Goal: Task Accomplishment & Management: Manage account settings

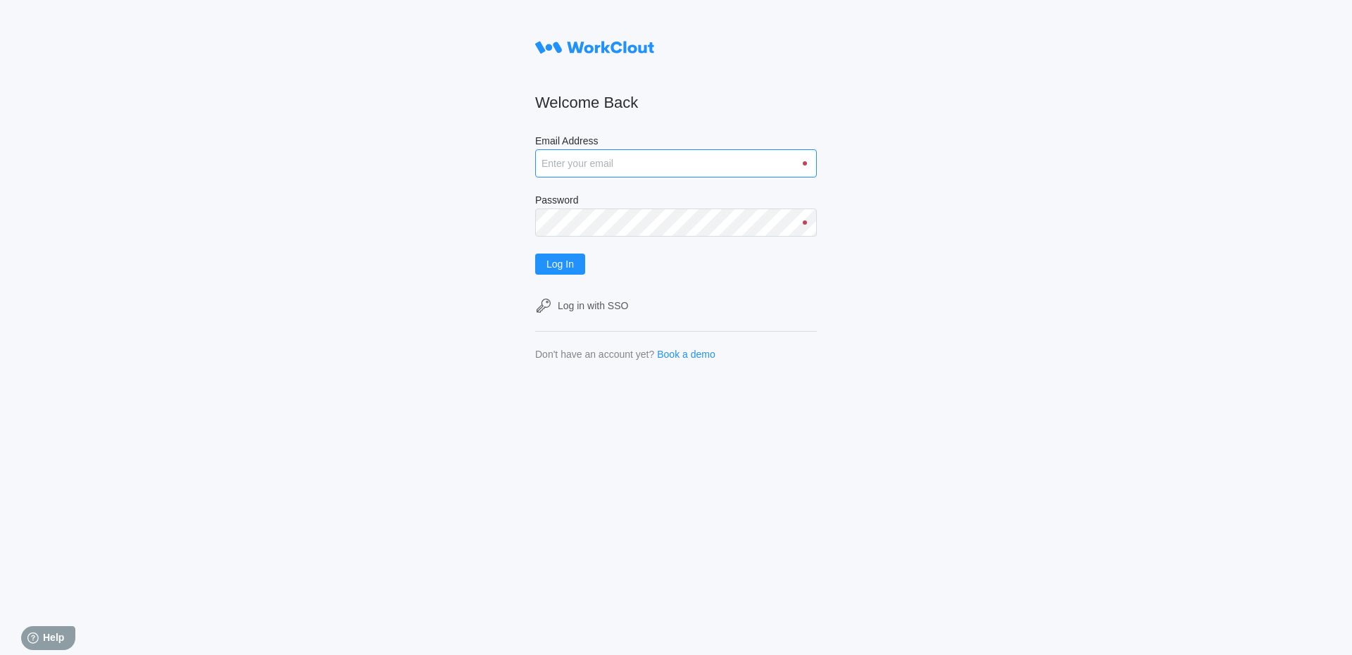
click at [628, 173] on input "Email Address" at bounding box center [676, 163] width 282 height 28
type input "Acarlton@mailinator.com"
click at [566, 266] on span "Log In" at bounding box center [559, 264] width 27 height 10
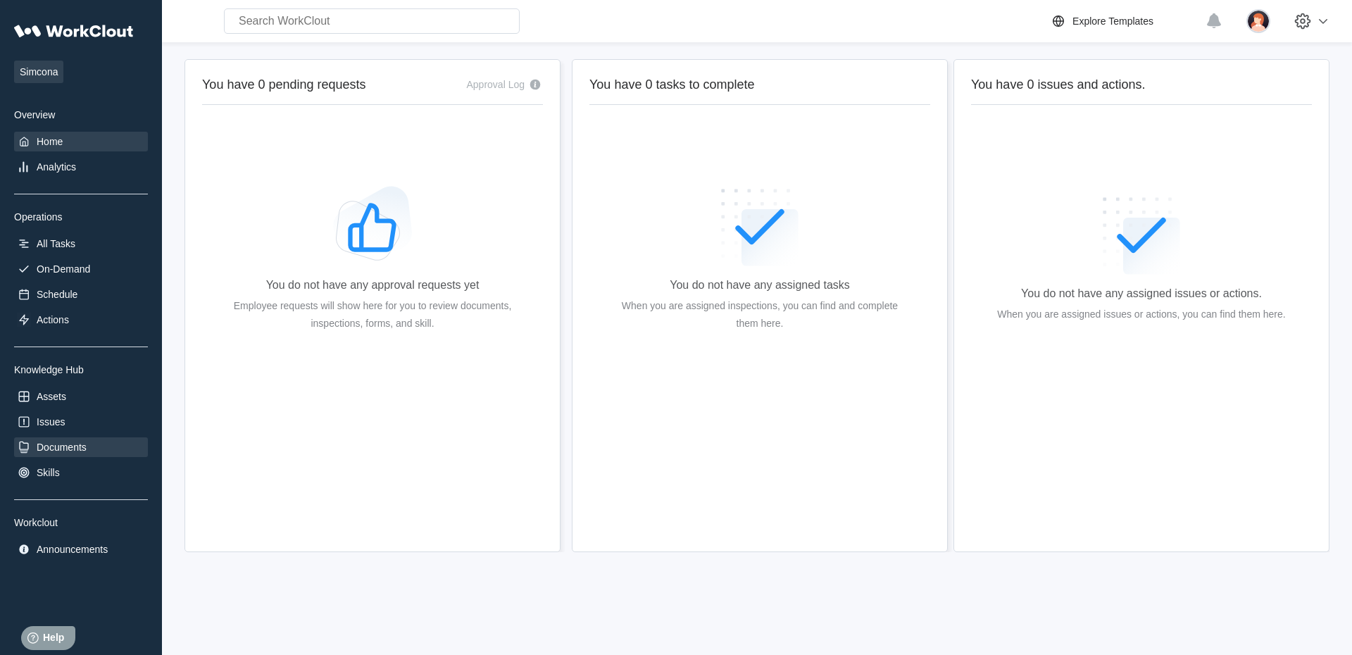
click at [80, 446] on div "Documents" at bounding box center [62, 446] width 50 height 11
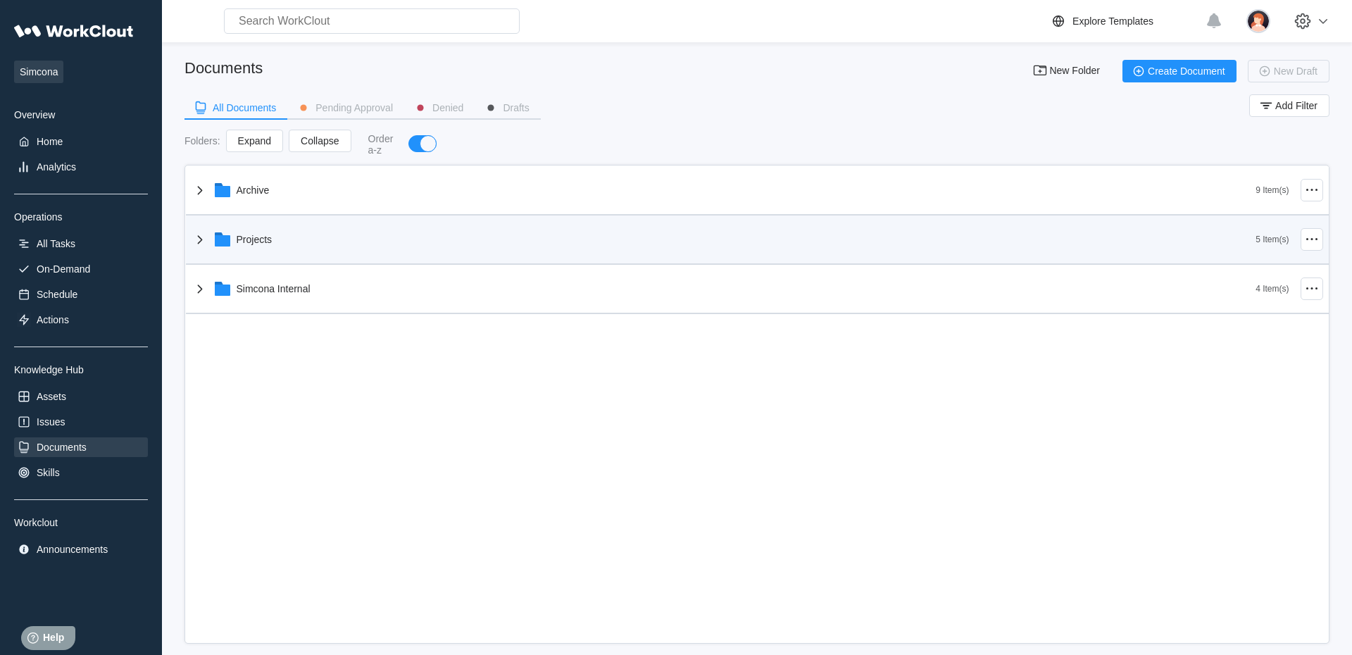
click at [328, 229] on div "Projects" at bounding box center [724, 239] width 1065 height 37
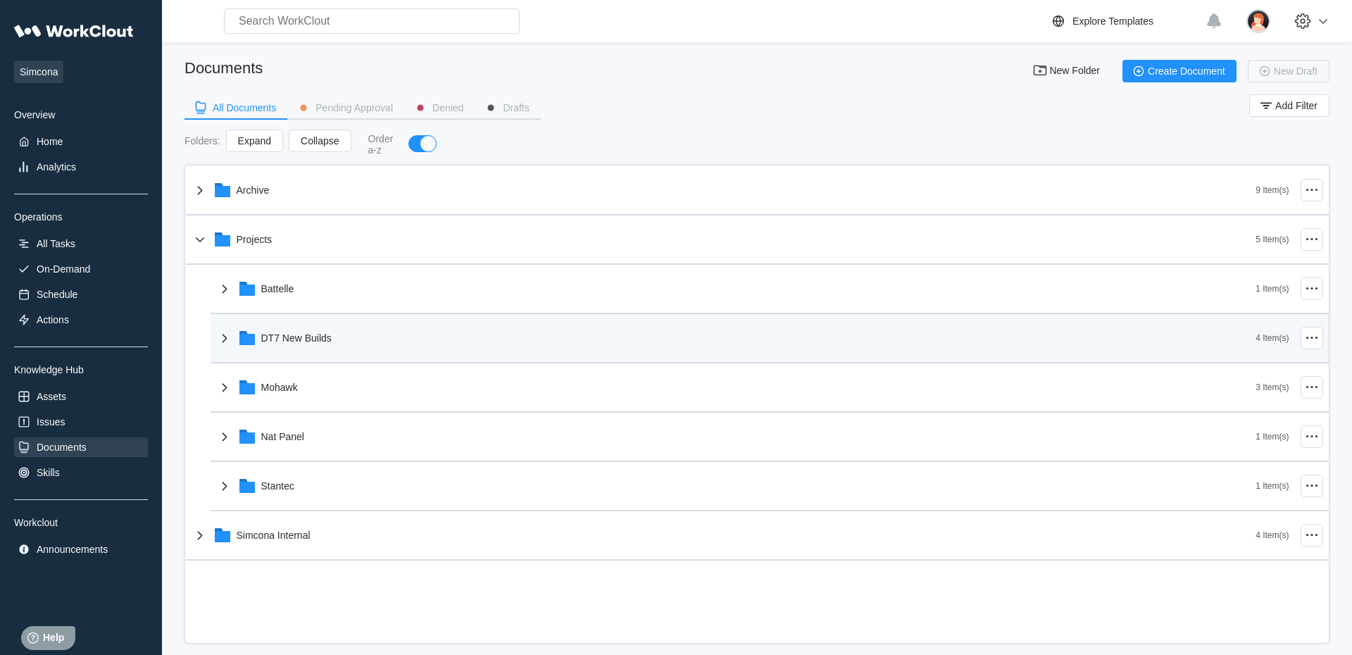
click at [315, 337] on div "DT7 New Builds" at bounding box center [296, 337] width 70 height 11
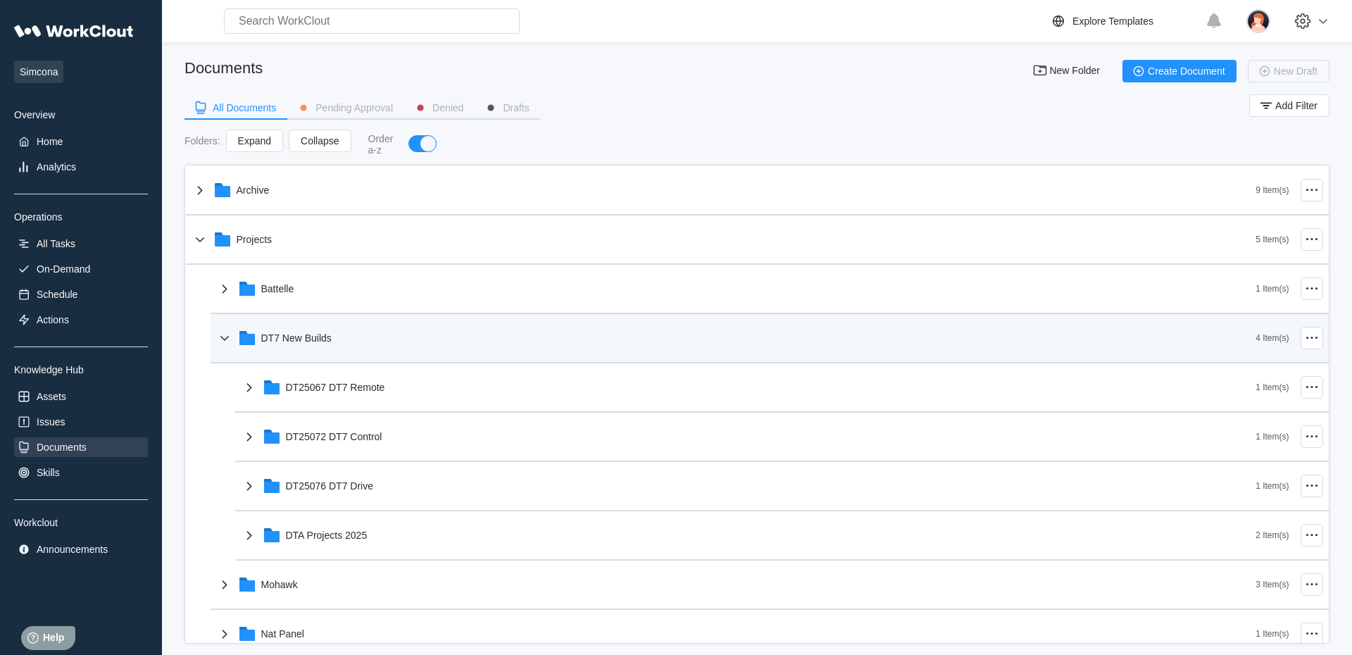
click at [315, 337] on div "DT7 New Builds" at bounding box center [296, 337] width 70 height 11
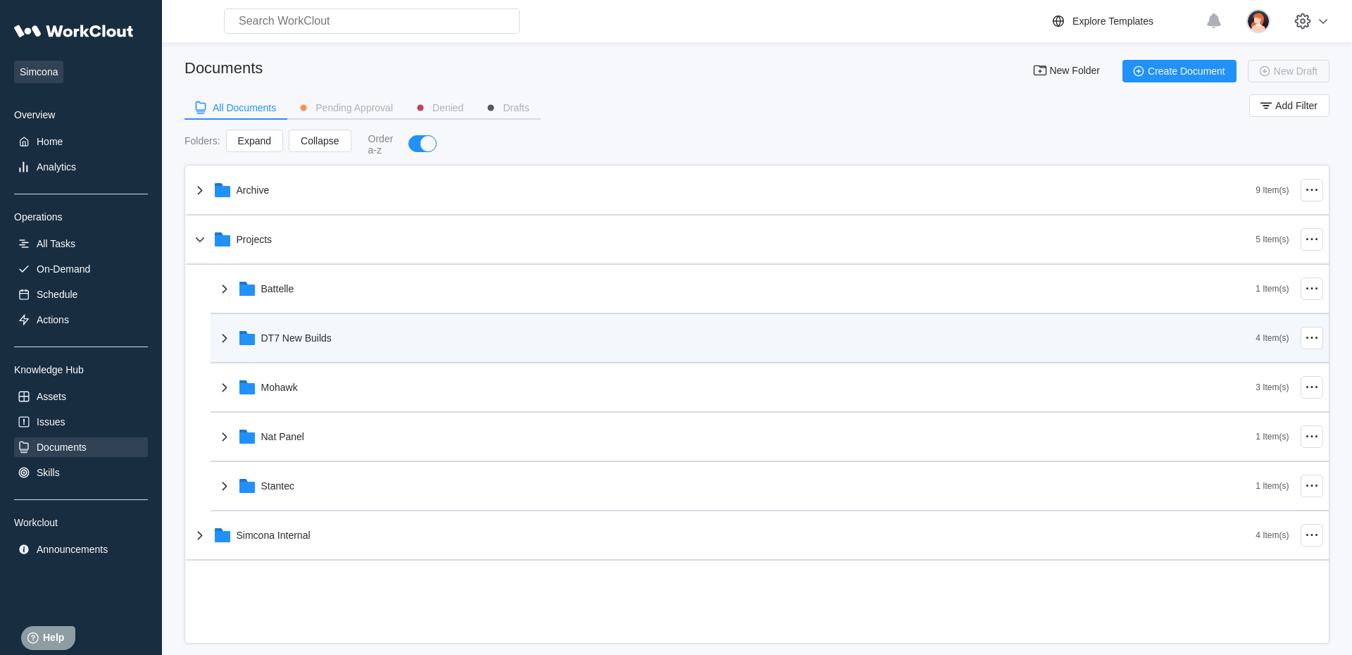
click at [315, 337] on div "DT7 New Builds" at bounding box center [296, 337] width 70 height 11
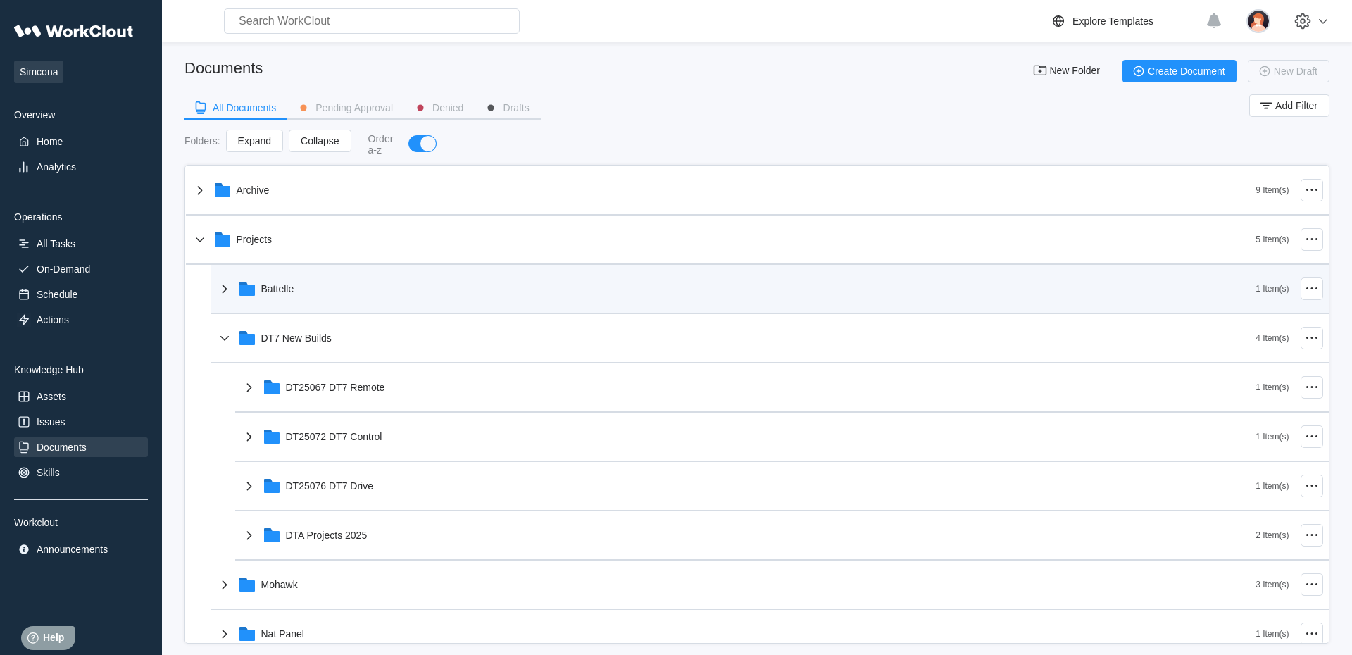
scroll to position [80, 0]
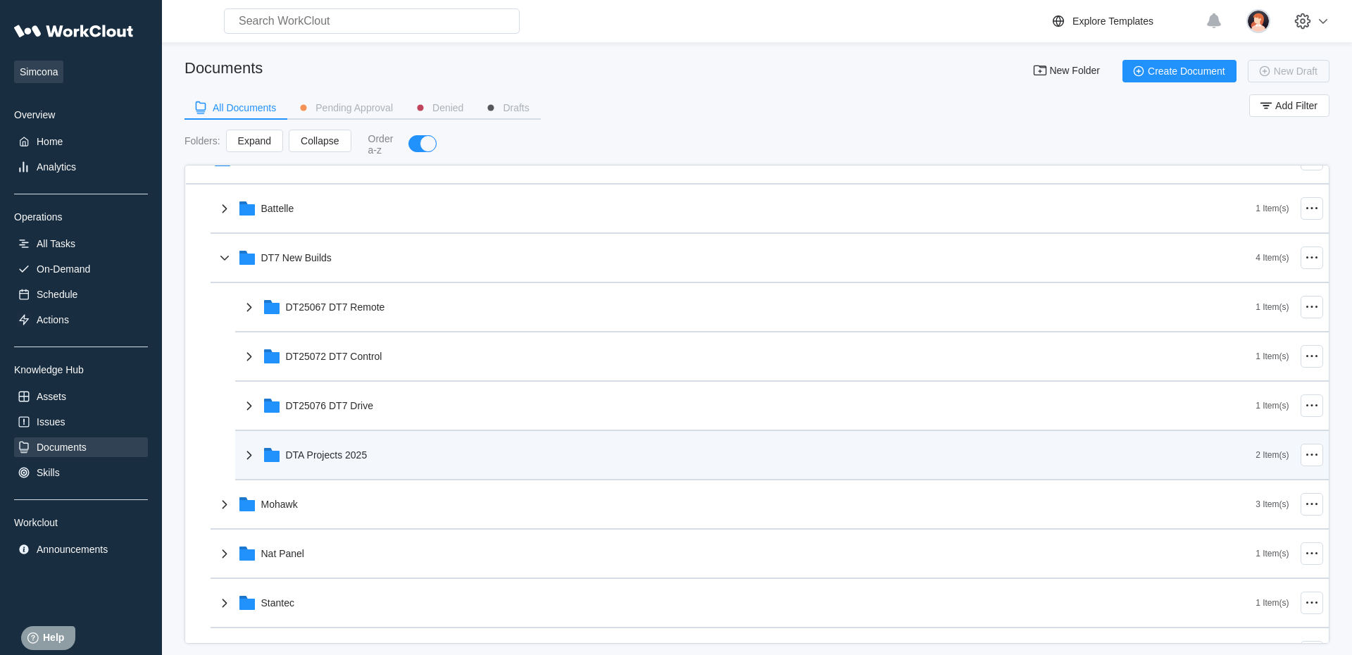
click at [358, 445] on div "DTA Projects 2025" at bounding box center [748, 455] width 1015 height 37
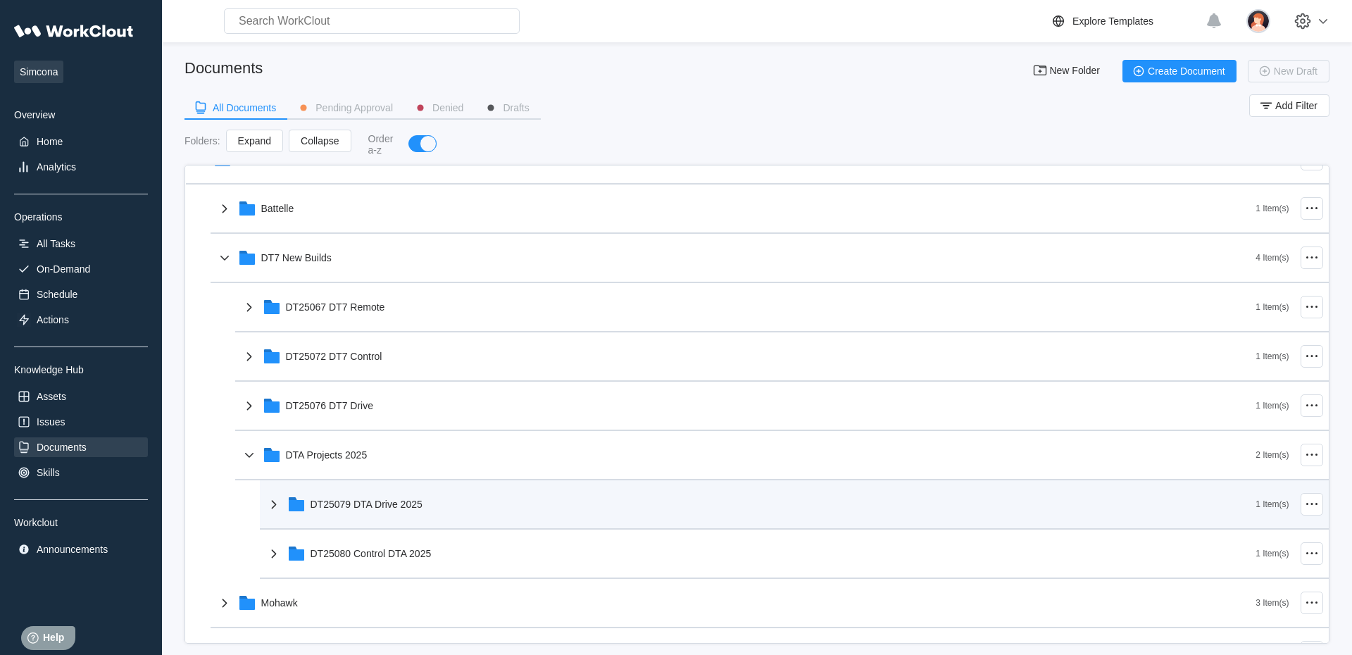
click at [372, 489] on div "DT25079 DTA Drive 2025" at bounding box center [760, 504] width 991 height 37
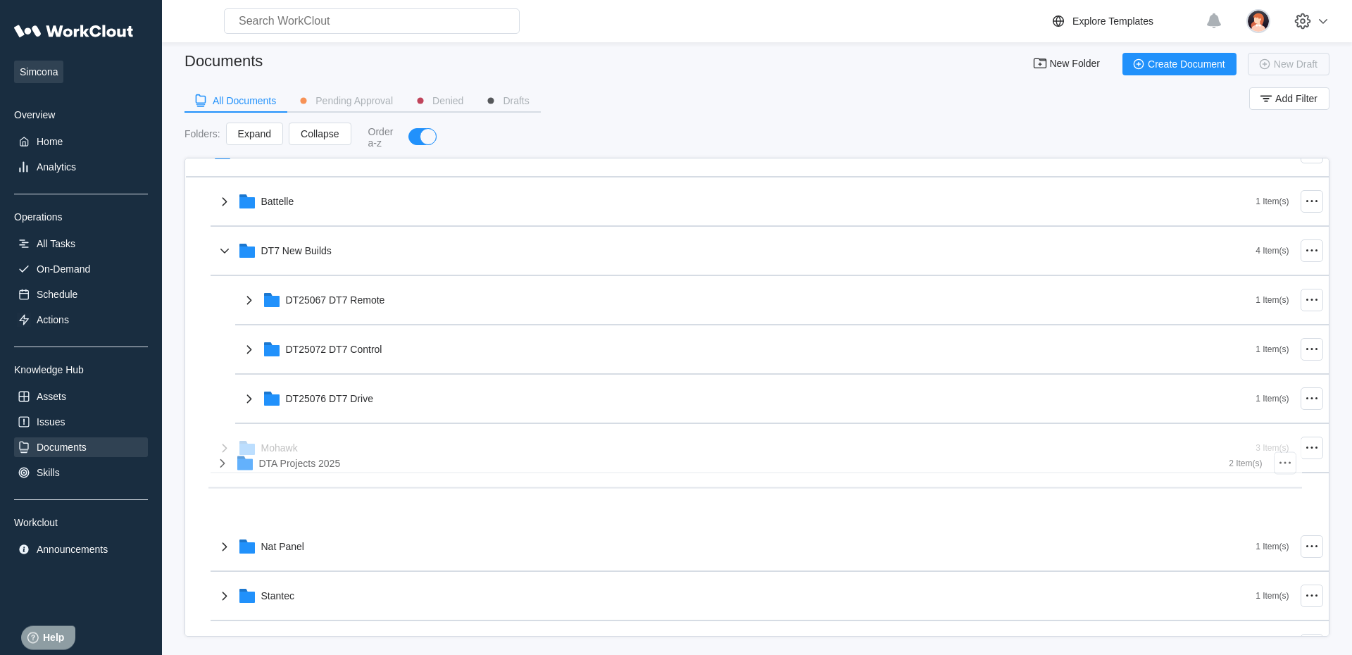
scroll to position [8, 0]
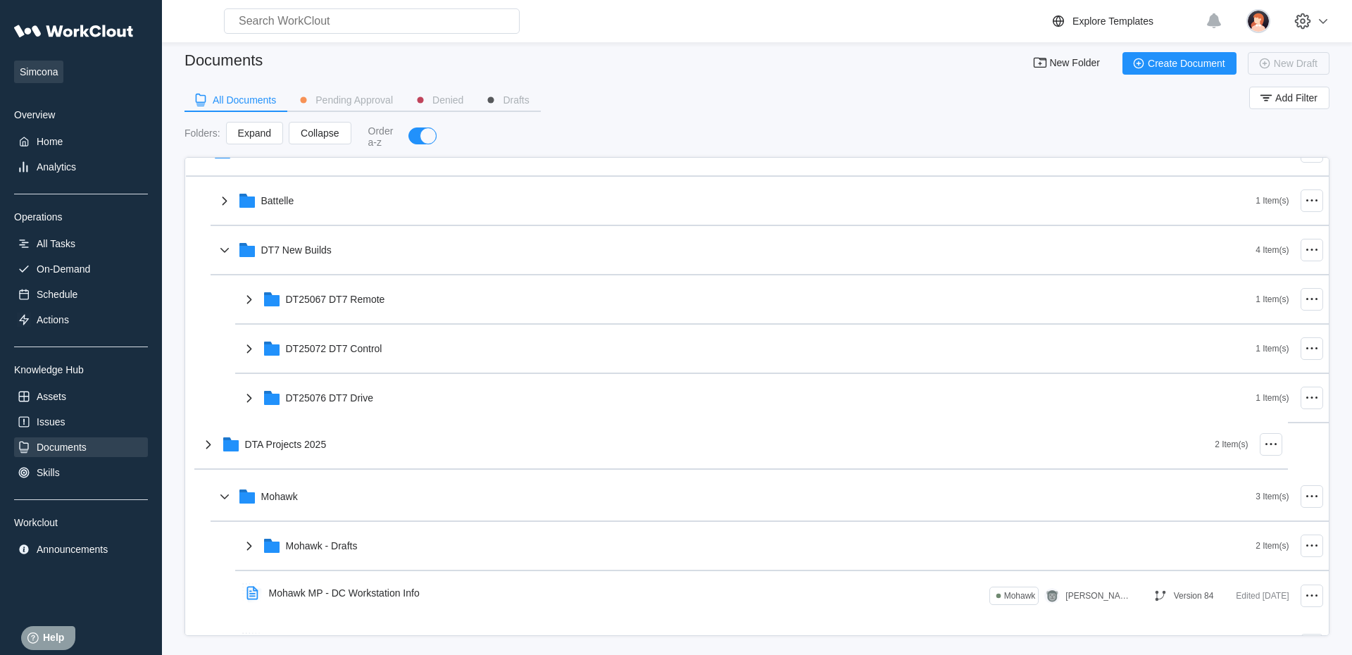
drag, startPoint x: 349, startPoint y: 461, endPoint x: 308, endPoint y: 449, distance: 42.8
click at [308, 449] on div "Archive 9 Item(s) Projects 5 Item(s) Battelle 1 Item(s) DT7 New Builds 4 Item(s…" at bounding box center [757, 447] width 1143 height 739
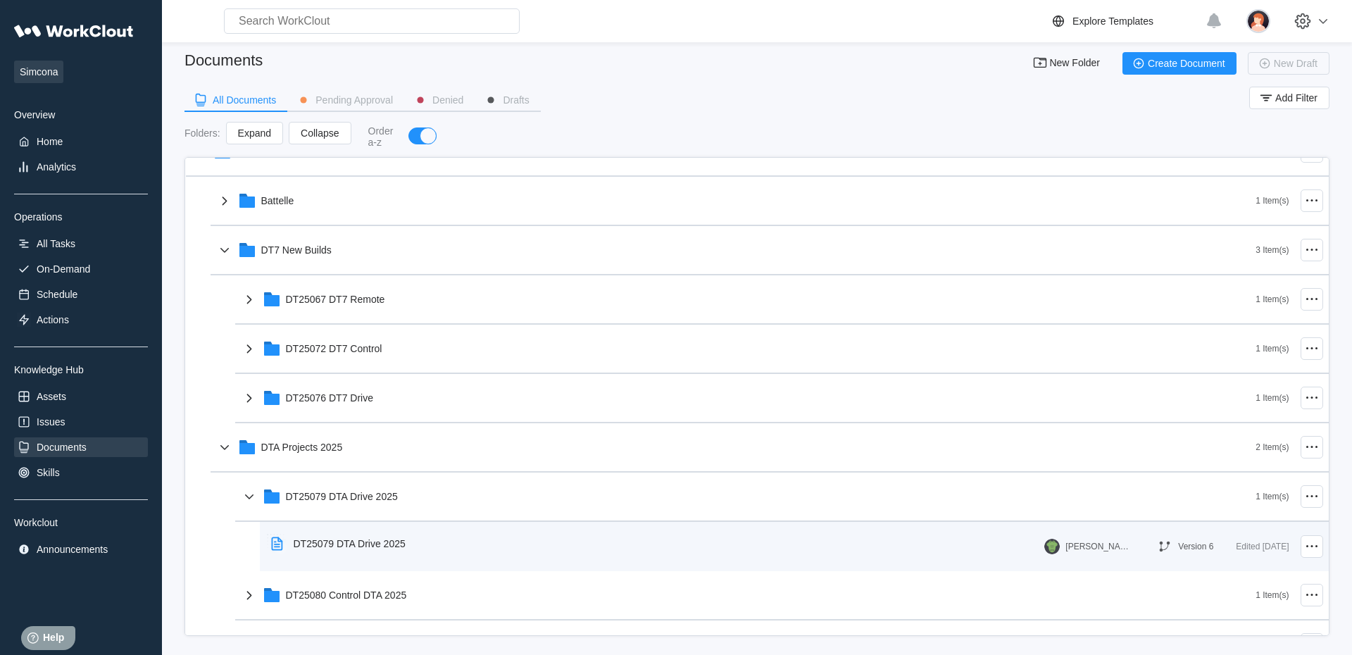
click at [398, 557] on div "DT25079 DTA Drive 2025" at bounding box center [340, 543] width 151 height 32
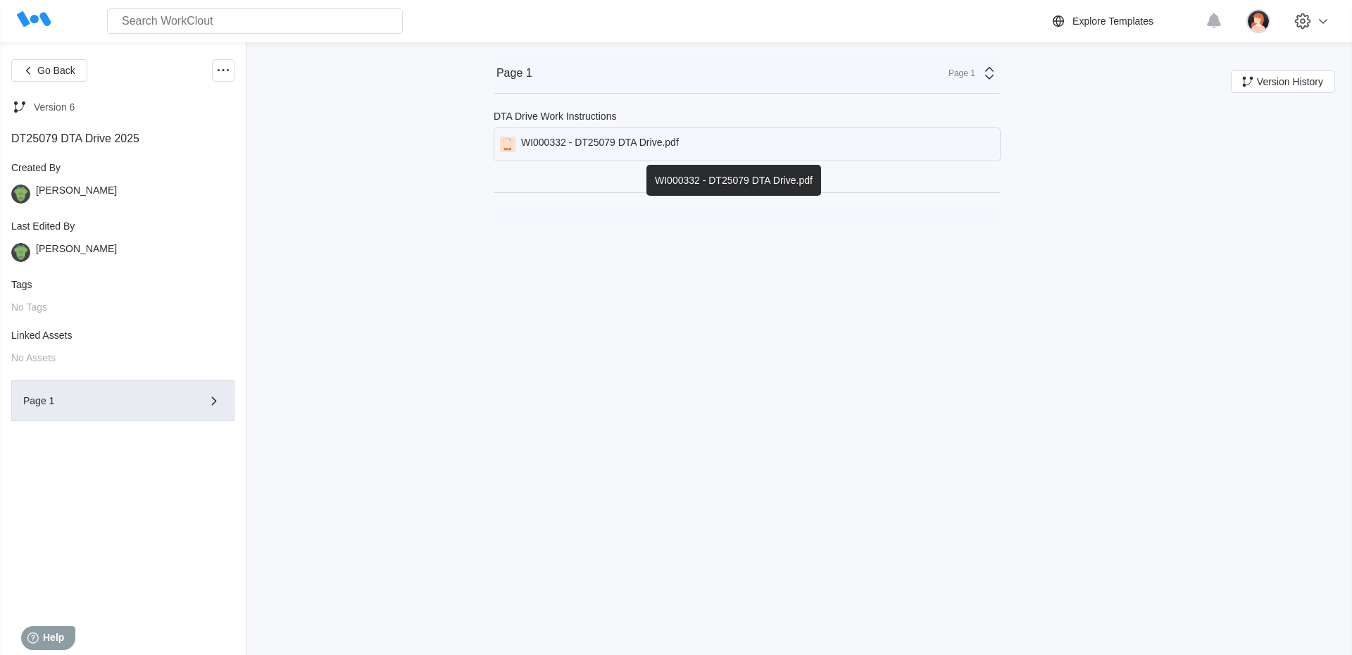
click at [685, 157] on div "WI000332 - DT25079 DTA Drive.pdf" at bounding box center [747, 144] width 507 height 34
